Goal: Register for event/course

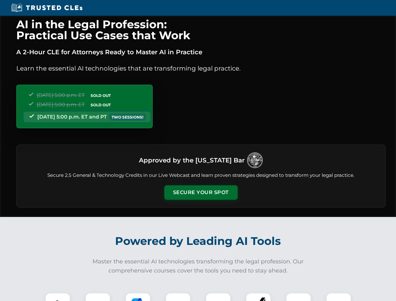
click at [201, 193] on button "Secure Your Spot" at bounding box center [200, 192] width 73 height 14
click at [58, 297] on img at bounding box center [58, 306] width 18 height 18
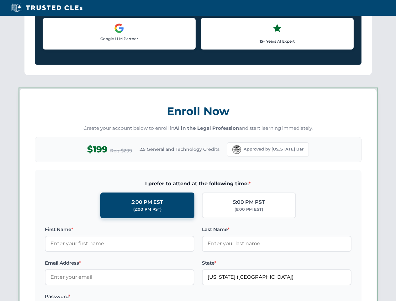
click at [138, 297] on label "Password *" at bounding box center [120, 297] width 150 height 8
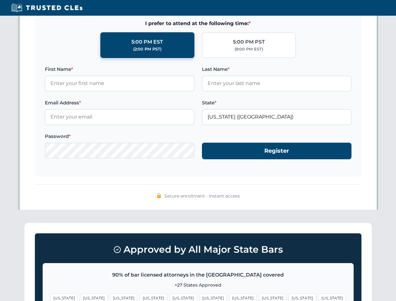
click at [289, 297] on span "[US_STATE]" at bounding box center [302, 298] width 27 height 9
